Goal: Find specific page/section: Find specific page/section

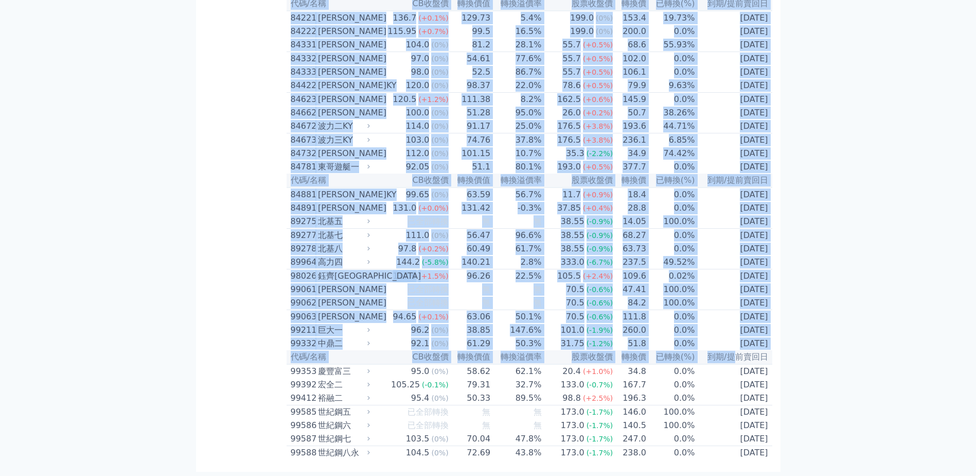
scroll to position [6012, 0]
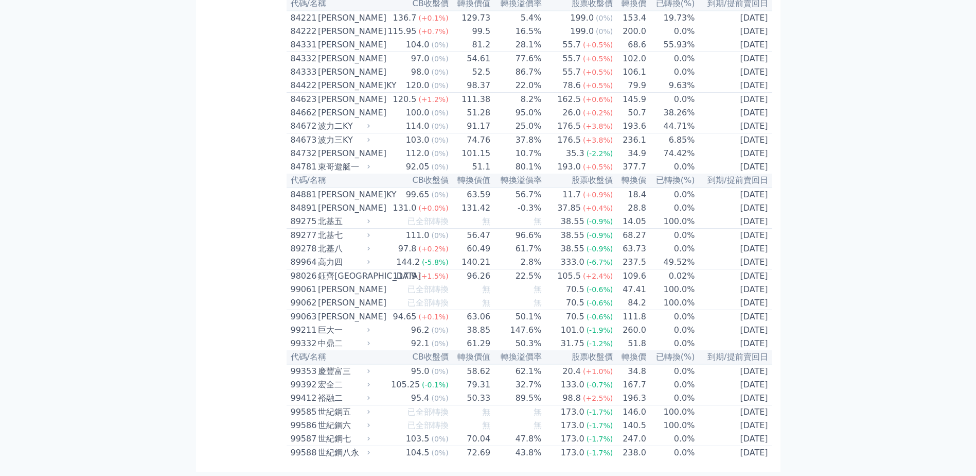
drag, startPoint x: 289, startPoint y: 91, endPoint x: 787, endPoint y: 449, distance: 612.9
copy table
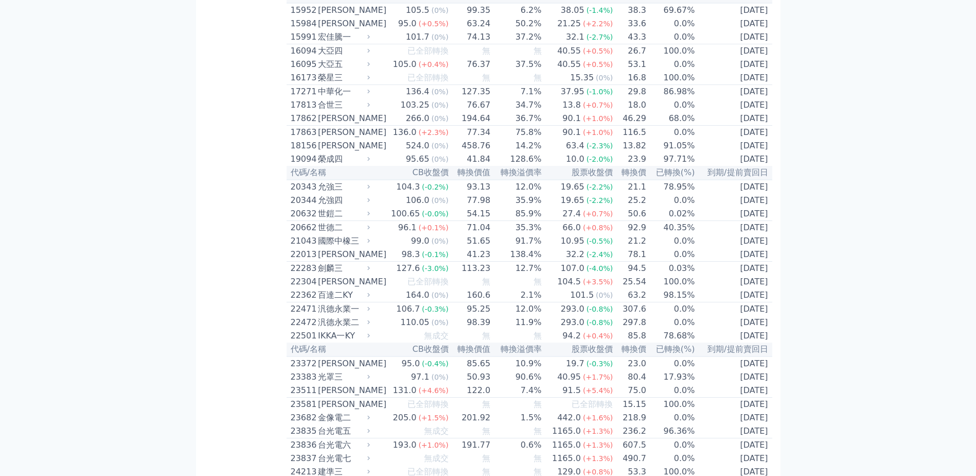
scroll to position [0, 0]
